Goal: Task Accomplishment & Management: Use online tool/utility

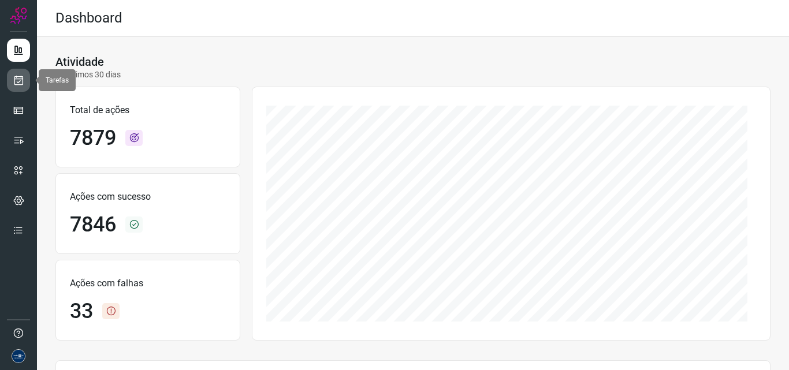
click at [23, 81] on icon at bounding box center [19, 80] width 12 height 12
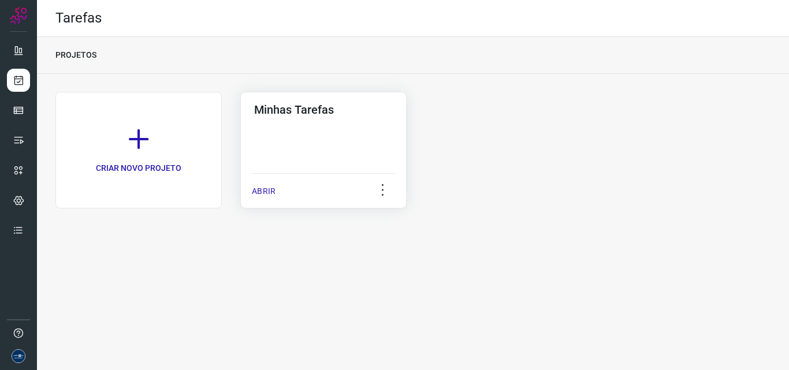
click at [273, 192] on p "ABRIR" at bounding box center [264, 191] width 24 height 12
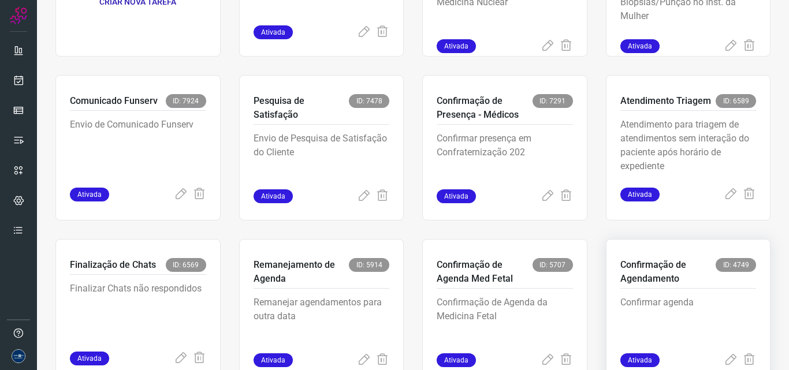
scroll to position [224, 0]
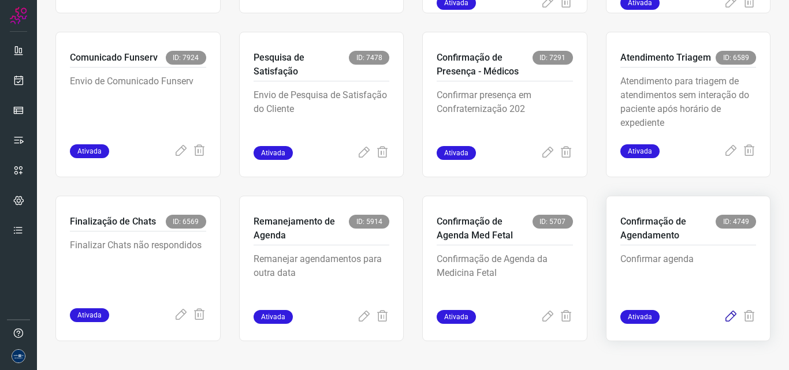
click at [724, 321] on icon at bounding box center [731, 317] width 14 height 14
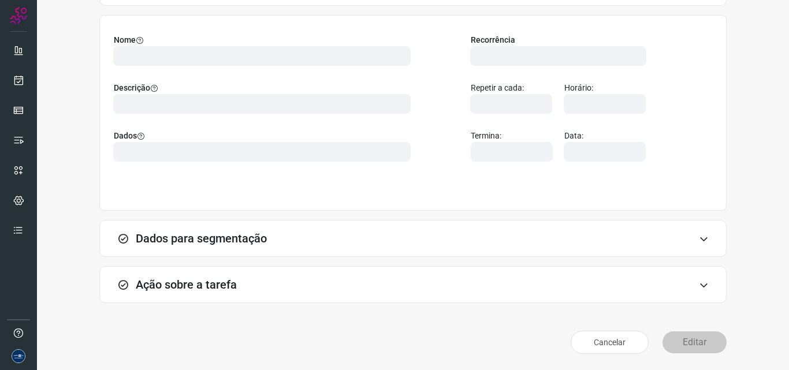
scroll to position [81, 0]
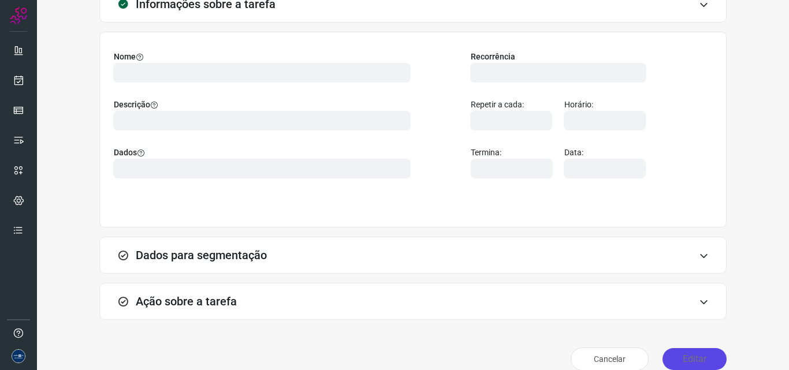
click at [702, 365] on button "Editar" at bounding box center [694, 359] width 64 height 22
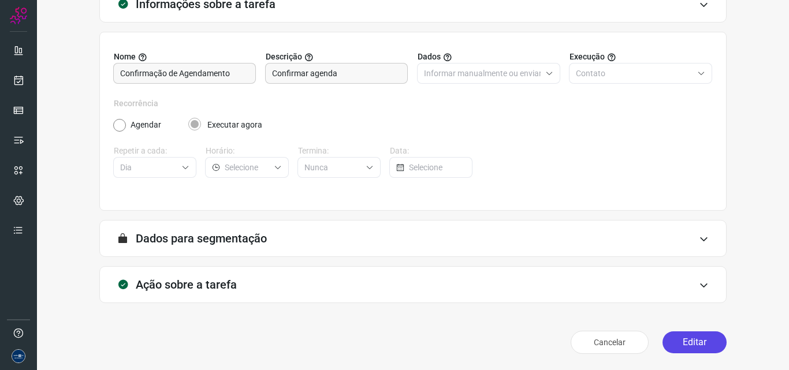
click at [681, 334] on button "Editar" at bounding box center [694, 342] width 64 height 22
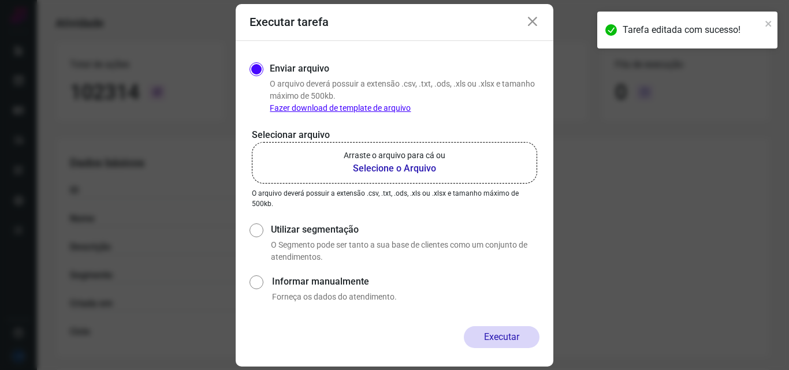
click at [415, 176] on label "Arraste o arquivo para cá ou Selecione o Arquivo" at bounding box center [394, 163] width 285 height 42
click at [0, 0] on input "Arraste o arquivo para cá ou Selecione o Arquivo" at bounding box center [0, 0] width 0 height 0
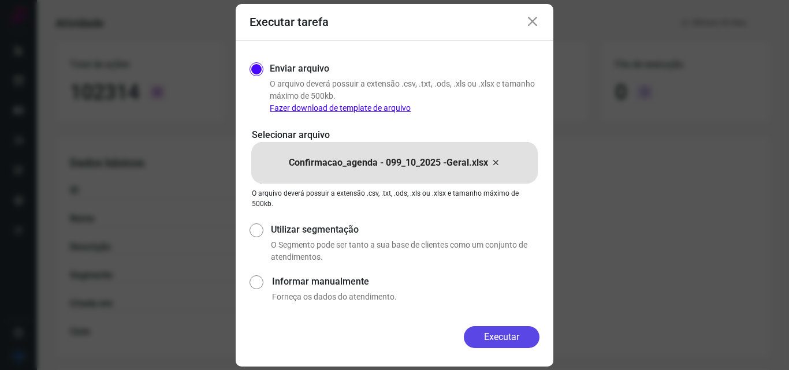
click at [498, 339] on button "Executar" at bounding box center [502, 337] width 76 height 22
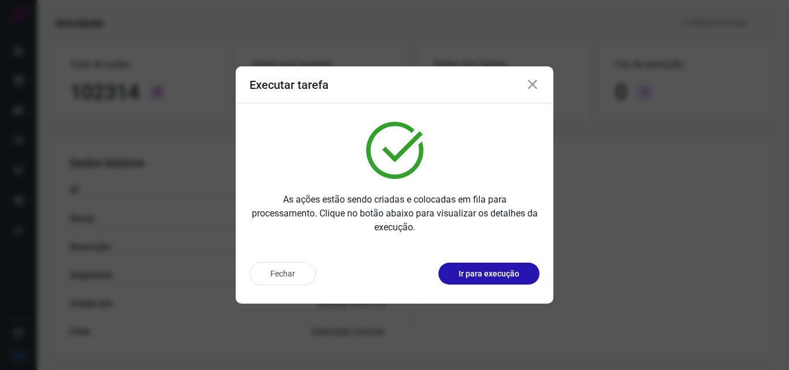
click at [534, 85] on icon at bounding box center [533, 85] width 14 height 14
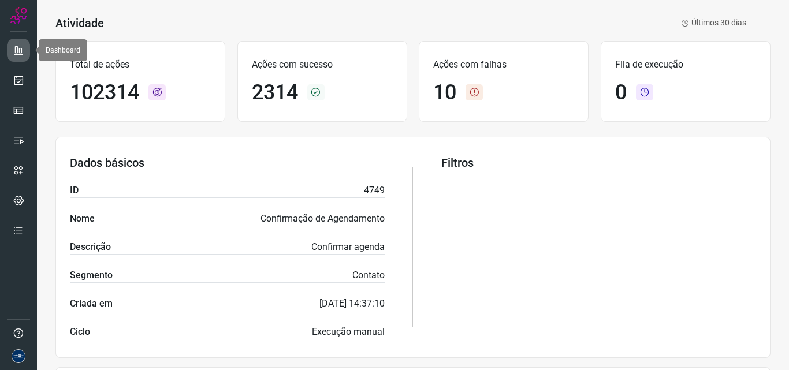
click at [12, 42] on link at bounding box center [18, 50] width 23 height 23
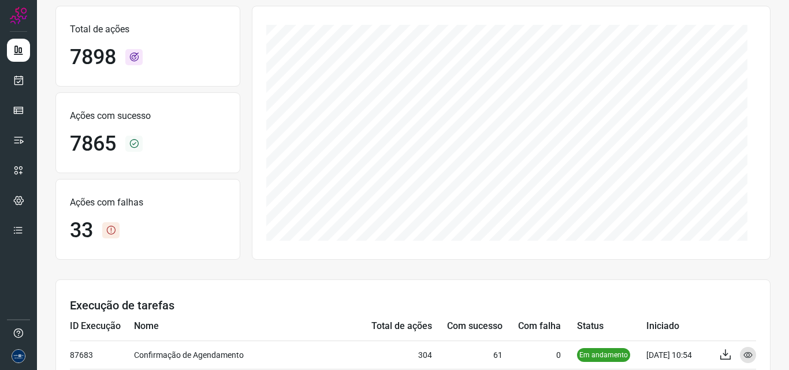
scroll to position [196, 0]
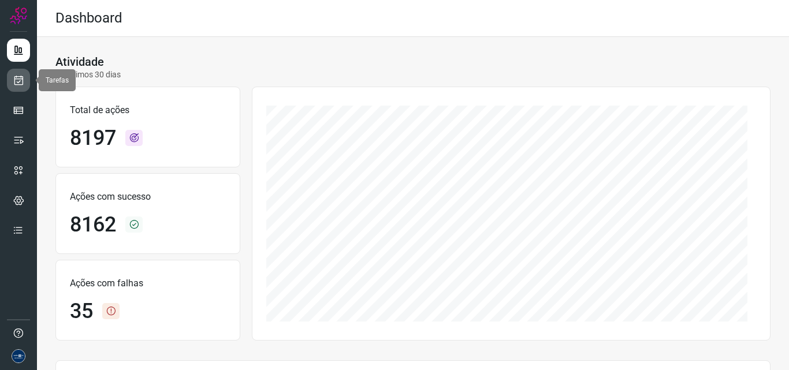
click at [21, 88] on link at bounding box center [18, 80] width 23 height 23
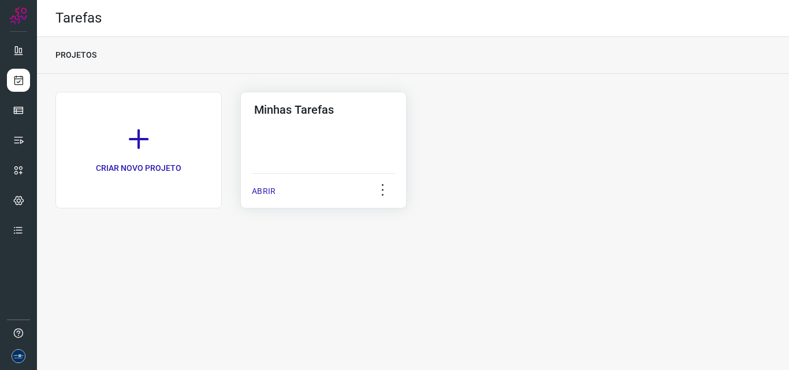
click at [270, 191] on p "ABRIR" at bounding box center [264, 191] width 24 height 12
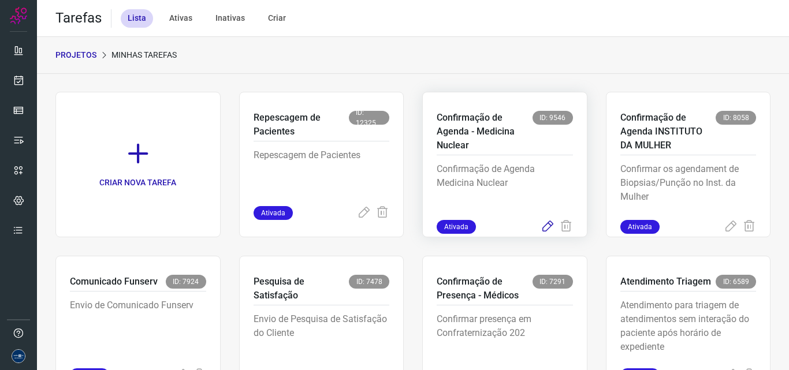
click at [541, 226] on icon at bounding box center [548, 227] width 14 height 14
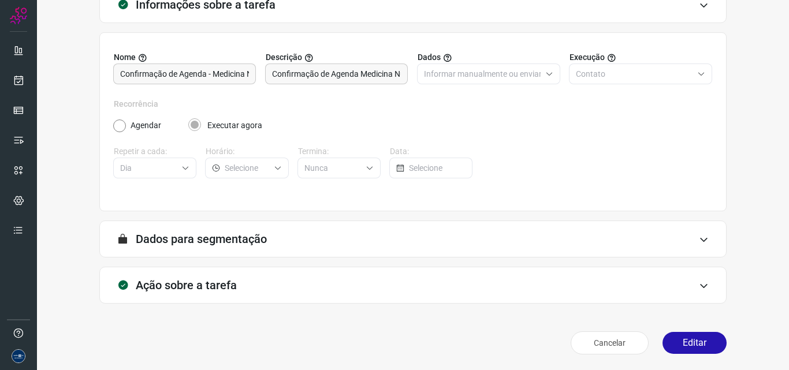
scroll to position [81, 0]
click at [683, 338] on button "Editar" at bounding box center [694, 342] width 64 height 22
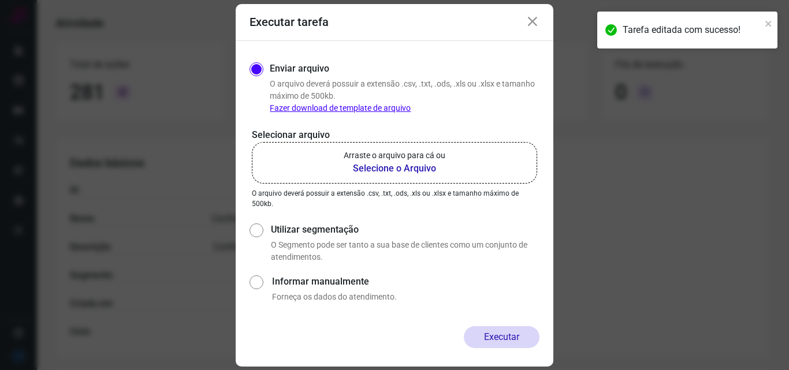
click at [368, 158] on p "Arraste o arquivo para cá ou" at bounding box center [395, 156] width 102 height 12
click at [0, 0] on input "Arraste o arquivo para cá ou Selecione o Arquivo" at bounding box center [0, 0] width 0 height 0
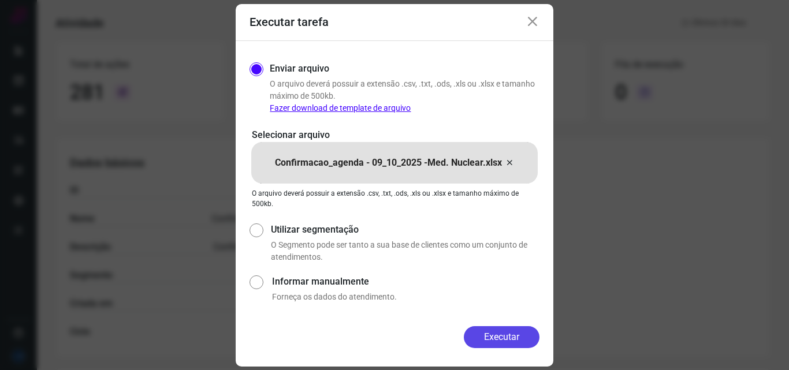
click at [502, 337] on button "Executar" at bounding box center [502, 337] width 76 height 22
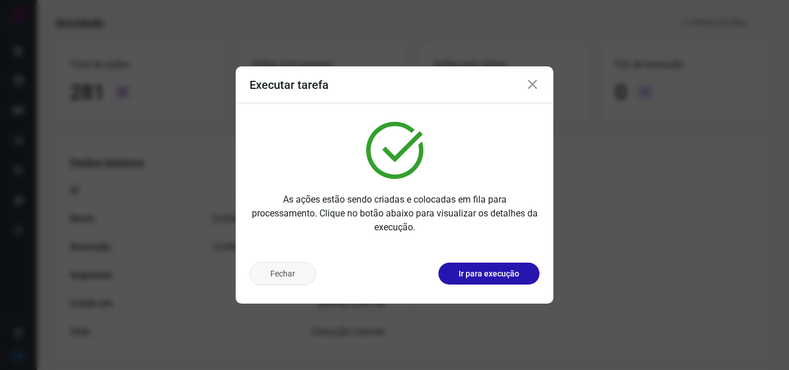
click at [281, 272] on button "Fechar" at bounding box center [282, 273] width 66 height 23
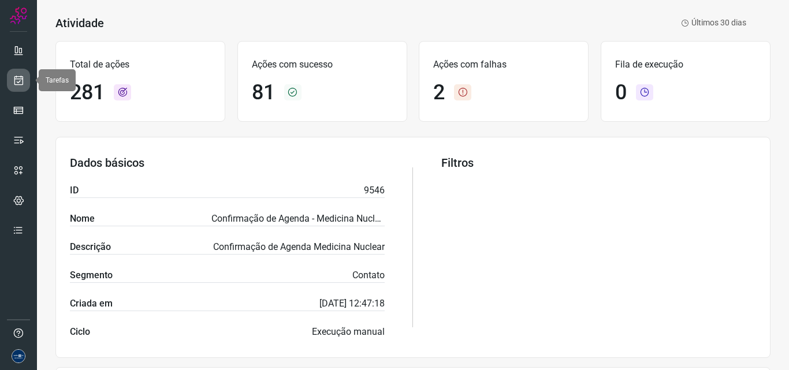
click at [24, 83] on icon at bounding box center [19, 80] width 12 height 12
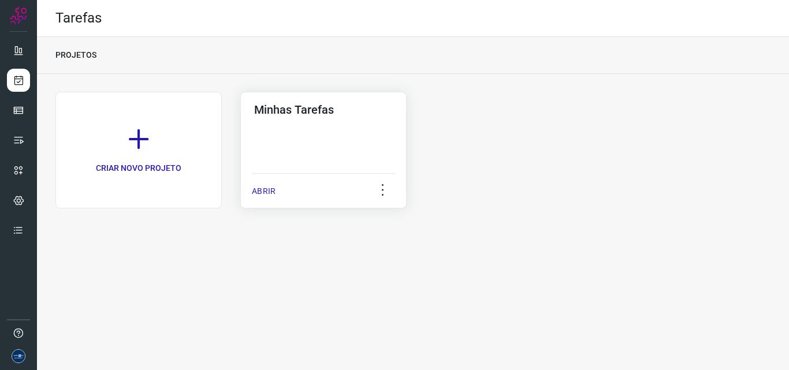
click at [271, 188] on p "ABRIR" at bounding box center [264, 191] width 24 height 12
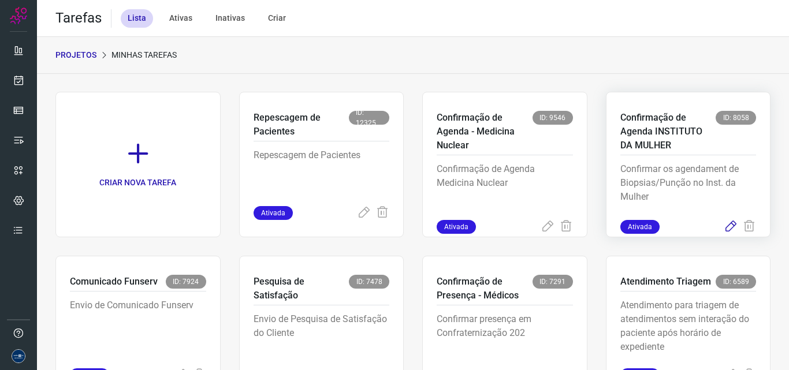
click at [724, 227] on icon at bounding box center [731, 227] width 14 height 14
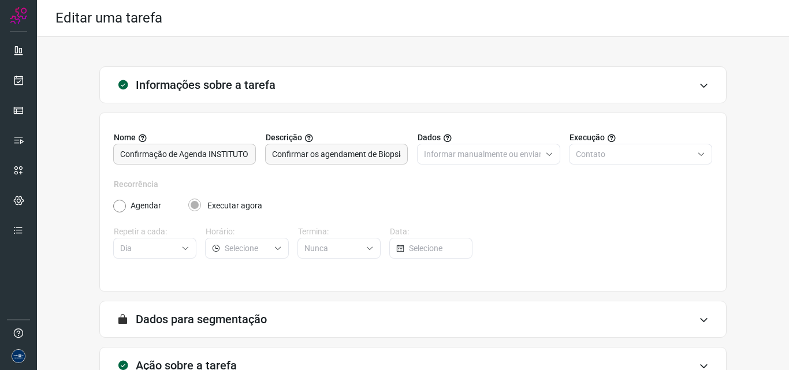
scroll to position [81, 0]
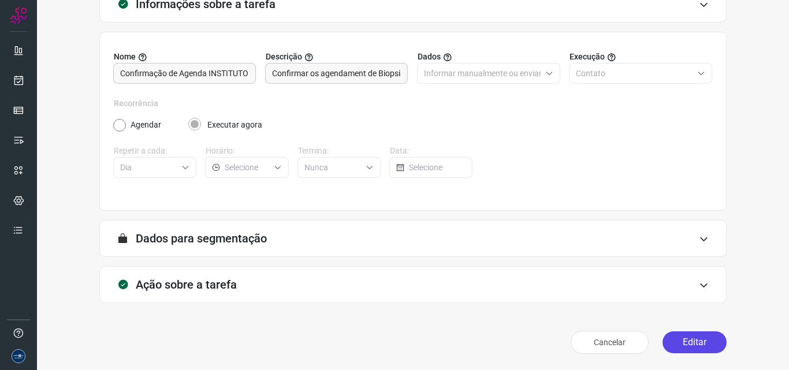
click at [688, 341] on button "Editar" at bounding box center [694, 342] width 64 height 22
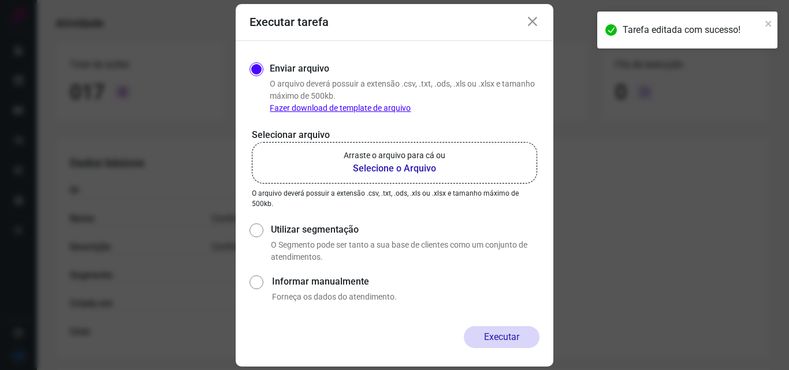
click at [435, 177] on label "Arraste o arquivo para cá ou Selecione o Arquivo" at bounding box center [394, 163] width 285 height 42
click at [0, 0] on input "Arraste o arquivo para cá ou Selecione o Arquivo" at bounding box center [0, 0] width 0 height 0
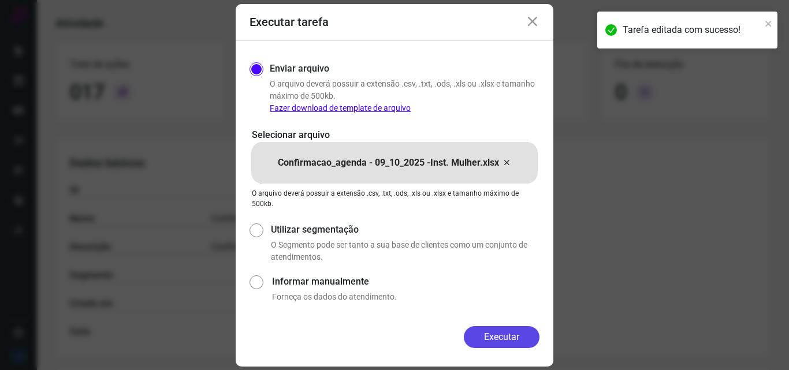
click at [501, 335] on button "Executar" at bounding box center [502, 337] width 76 height 22
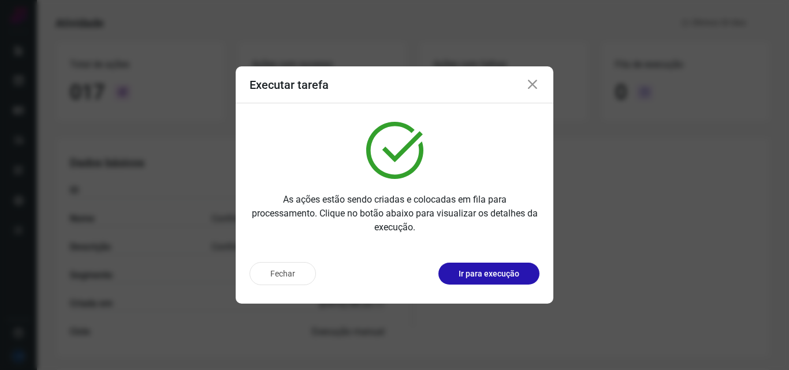
click at [539, 79] on div "Executar tarefa" at bounding box center [395, 84] width 318 height 37
click at [295, 273] on button "Fechar" at bounding box center [282, 273] width 66 height 23
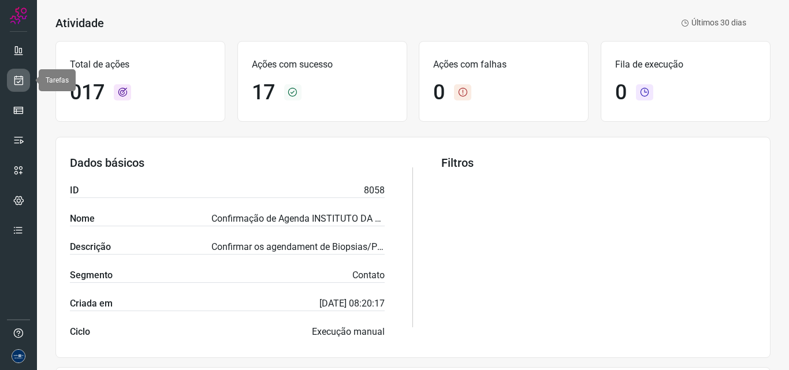
click at [17, 85] on icon at bounding box center [19, 80] width 12 height 12
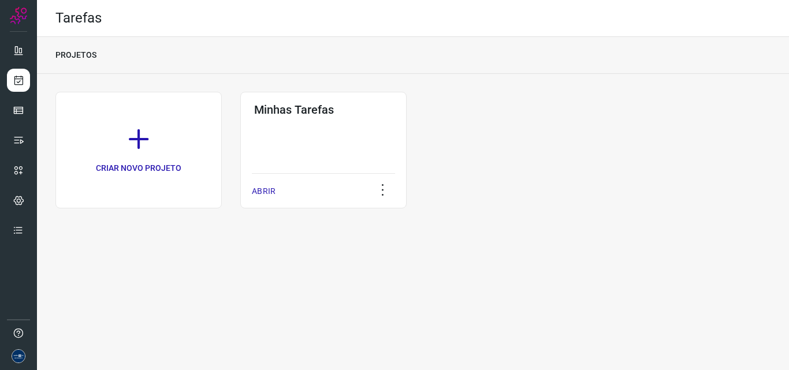
click at [651, 195] on div "CRIAR NOVO PROJETO Minhas Tarefas ABRIR" at bounding box center [412, 150] width 715 height 117
click at [25, 56] on link at bounding box center [18, 50] width 23 height 23
